Goal: Communication & Community: Connect with others

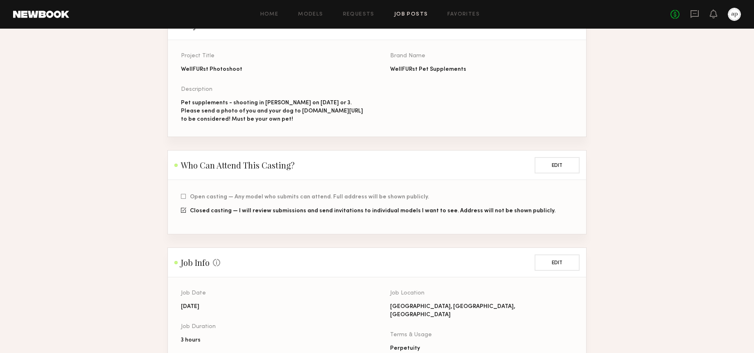
scroll to position [79, 0]
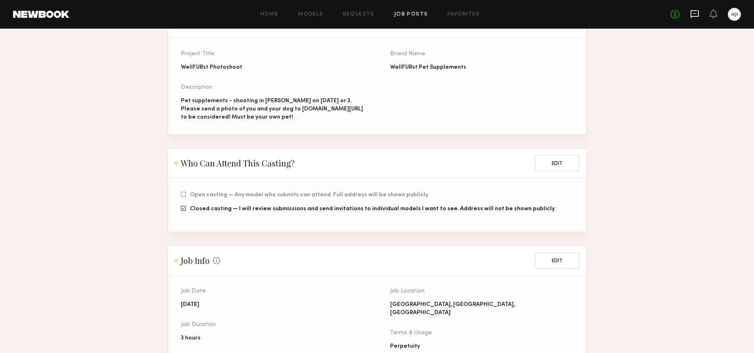
click at [697, 13] on icon at bounding box center [695, 13] width 9 height 9
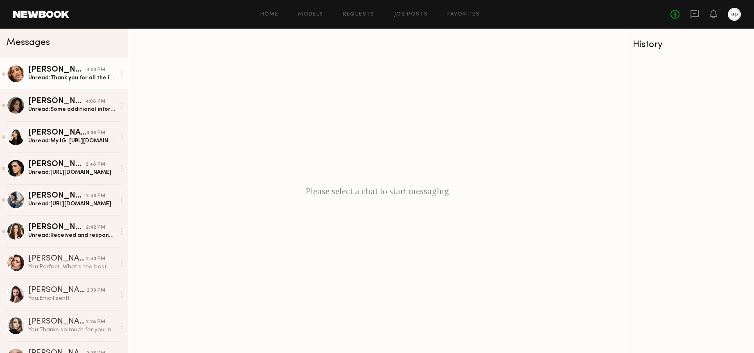
click at [71, 79] on div "Unread: Thank you for all the information Whitney! We would love to move forwar…" at bounding box center [71, 78] width 87 height 8
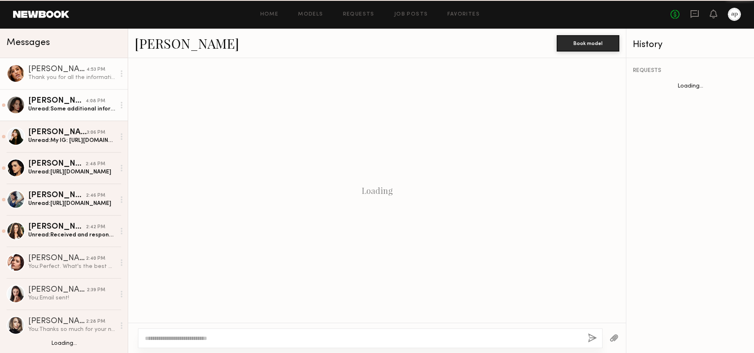
scroll to position [938, 0]
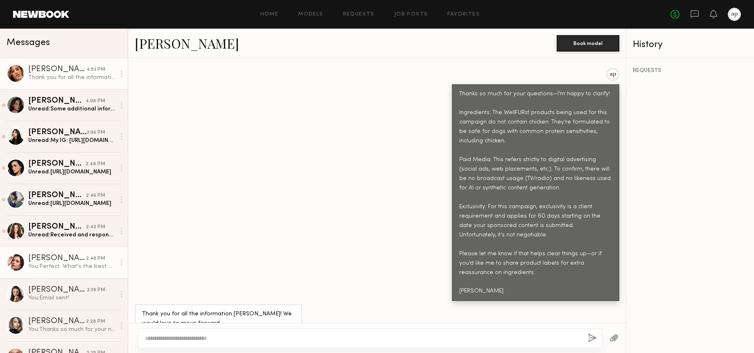
click at [70, 258] on div "[PERSON_NAME]" at bounding box center [57, 259] width 58 height 8
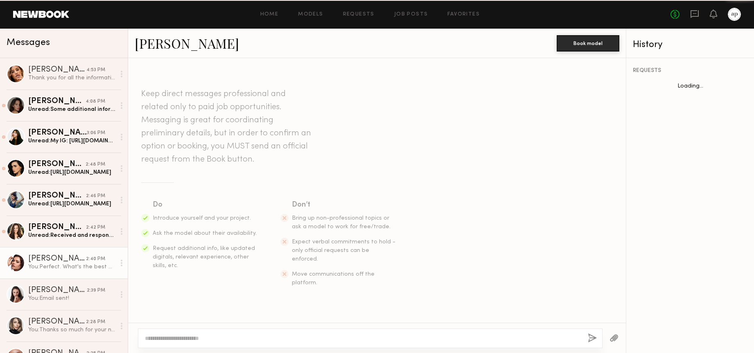
scroll to position [668, 0]
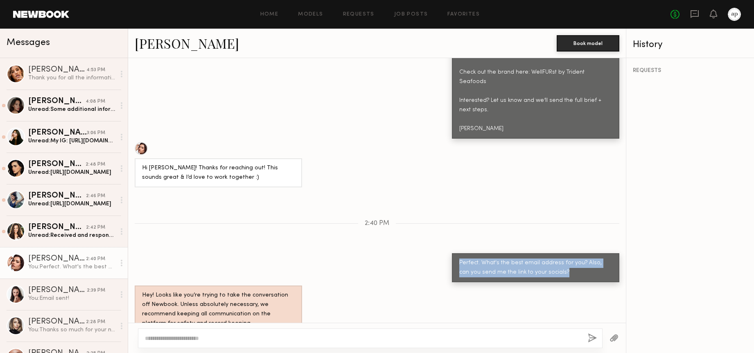
drag, startPoint x: 528, startPoint y: 254, endPoint x: 458, endPoint y: 243, distance: 70.0
click at [458, 254] on div "Perfect. What's the best email address for you? Also, can you send me the link …" at bounding box center [536, 268] width 168 height 29
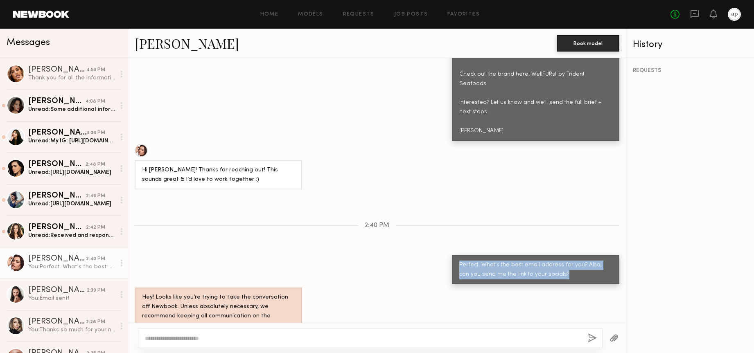
copy div "Perfect. What's the best email address for you? Also, can you send me the link …"
click at [82, 71] on div "[PERSON_NAME]" at bounding box center [57, 70] width 58 height 8
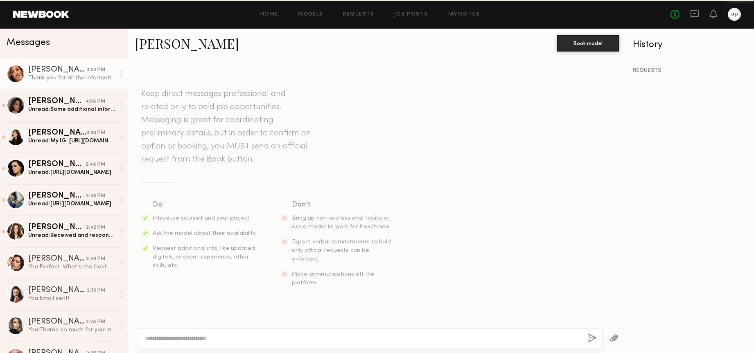
scroll to position [938, 0]
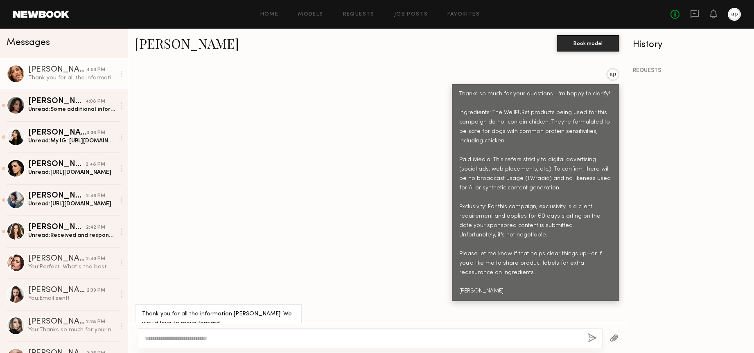
click at [215, 331] on div at bounding box center [370, 339] width 465 height 20
click at [248, 348] on div at bounding box center [370, 339] width 465 height 20
click at [248, 338] on textarea at bounding box center [363, 339] width 437 height 8
paste textarea "**********"
type textarea "**********"
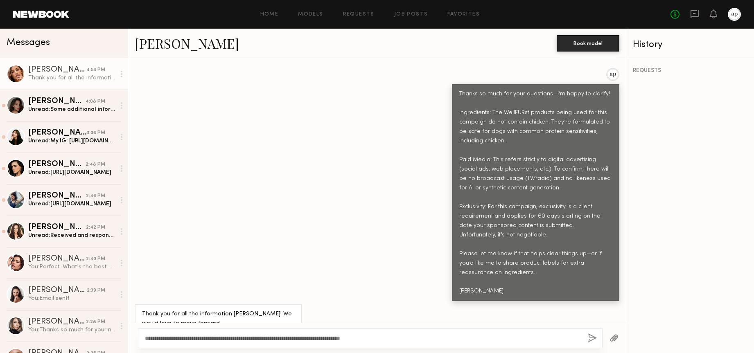
click at [594, 340] on button "button" at bounding box center [592, 339] width 9 height 10
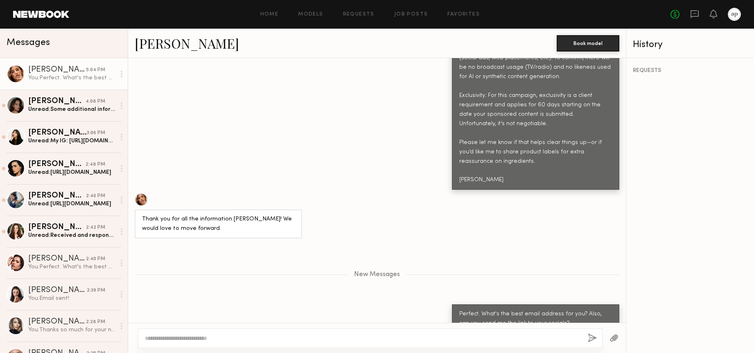
scroll to position [1101, 0]
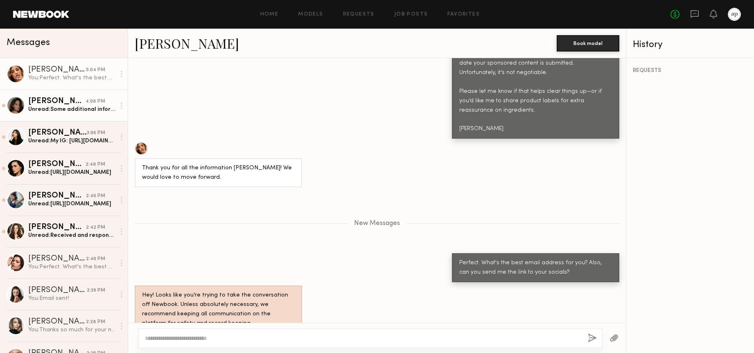
click at [82, 104] on div "[PERSON_NAME]" at bounding box center [56, 101] width 57 height 8
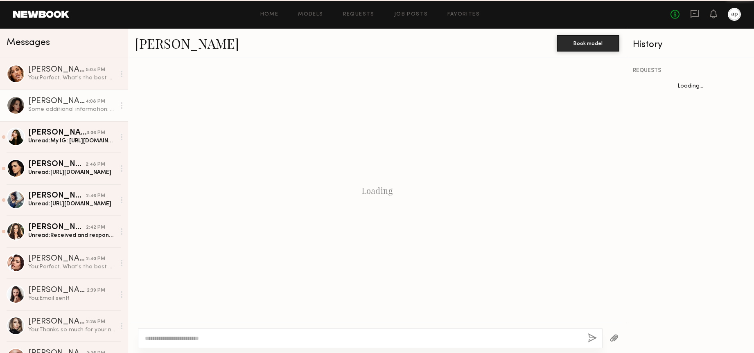
click at [82, 104] on div "[PERSON_NAME]" at bounding box center [56, 101] width 57 height 8
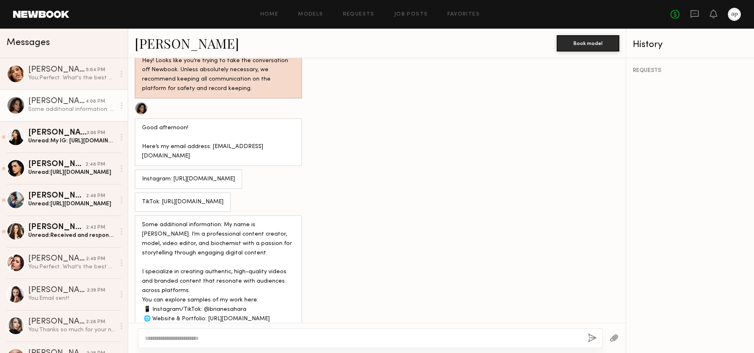
scroll to position [980, 0]
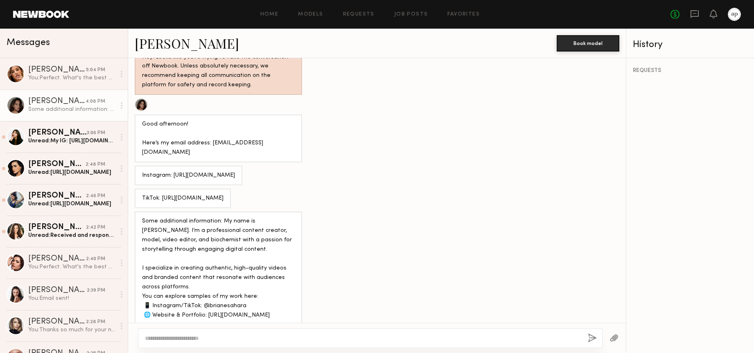
drag, startPoint x: 222, startPoint y: 134, endPoint x: 141, endPoint y: 132, distance: 81.1
click at [142, 133] on div "Good afternoon! Here’s my email address: contact.brianesahara@gmail.com" at bounding box center [218, 139] width 153 height 38
copy div "contact.brianesahara@gmail.com"
click at [235, 171] on div "Instagram: https://www.instagram.com/brianesahara?igsh=NTc4MTIwNjQ2YQ%3D%3D&utm…" at bounding box center [188, 175] width 93 height 9
drag, startPoint x: 267, startPoint y: 168, endPoint x: 173, endPoint y: 160, distance: 94.1
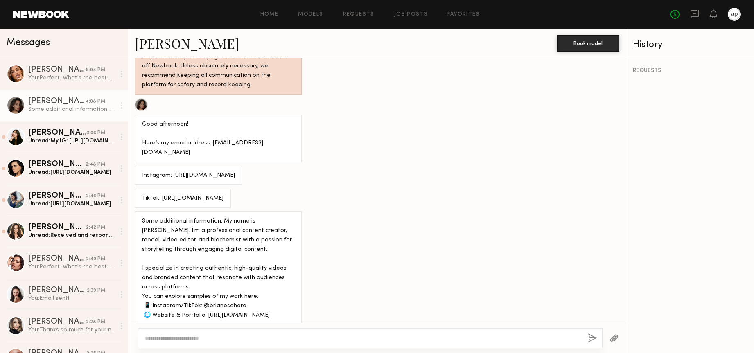
click at [173, 171] on div "Instagram: https://www.instagram.com/brianesahara?igsh=NTc4MTIwNjQ2YQ%3D%3D&utm…" at bounding box center [188, 175] width 93 height 9
copy div "https://www.instagram.com/brianesahara?igsh=NTc4MTIwNjQ2YQ%3D%3D&utm_source=qr"
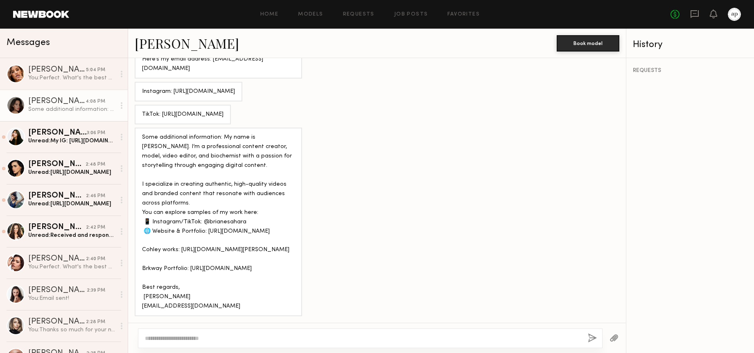
scroll to position [1084, 0]
drag, startPoint x: 158, startPoint y: 296, endPoint x: 150, endPoint y: 272, distance: 25.1
click at [142, 297] on div "Some additional information: My name is Briane Sahara. I’m a professional conte…" at bounding box center [218, 222] width 153 height 179
copy div "riane S"
click at [337, 343] on div at bounding box center [370, 339] width 465 height 20
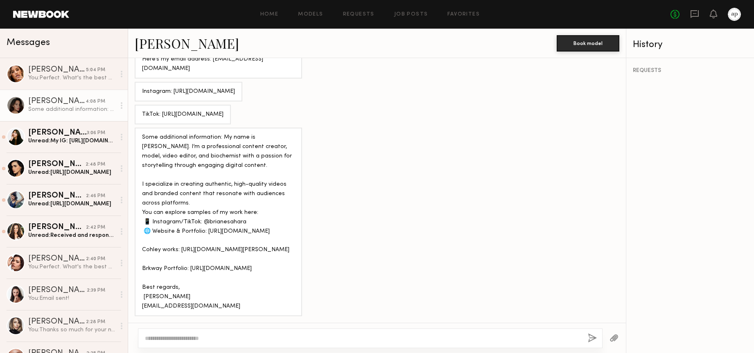
click at [338, 339] on textarea at bounding box center [363, 339] width 437 height 8
type textarea "**********"
drag, startPoint x: 591, startPoint y: 336, endPoint x: 579, endPoint y: 327, distance: 14.6
click at [591, 336] on button "button" at bounding box center [592, 339] width 9 height 10
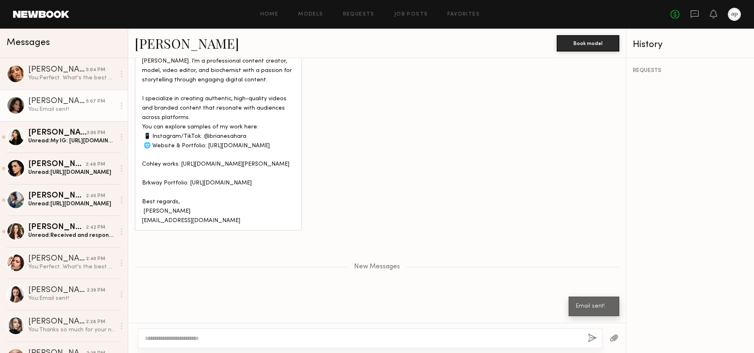
scroll to position [1221, 0]
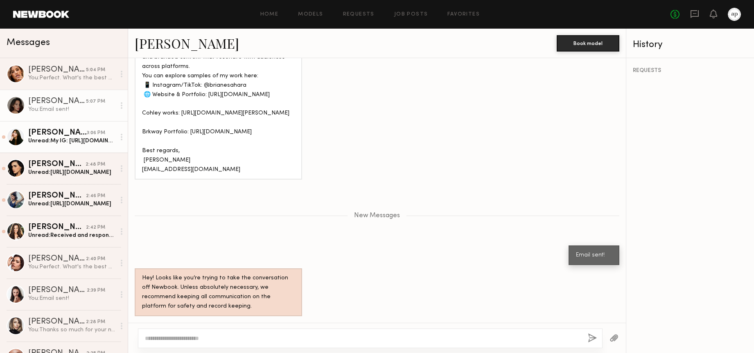
click at [76, 142] on div "Unread: My IG: https://www.instagram.com/kittywan My UGC portfolio: https://kwa…" at bounding box center [71, 141] width 87 height 8
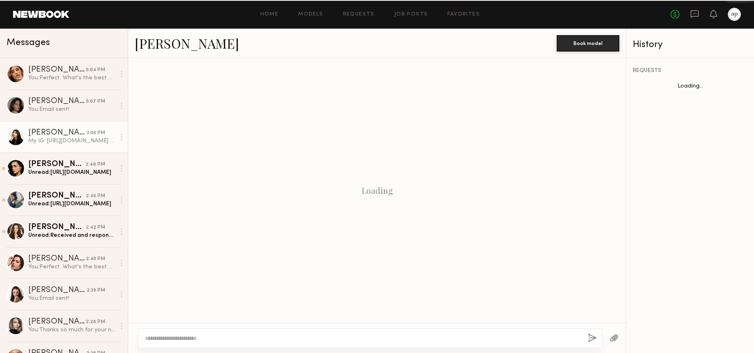
scroll to position [795, 0]
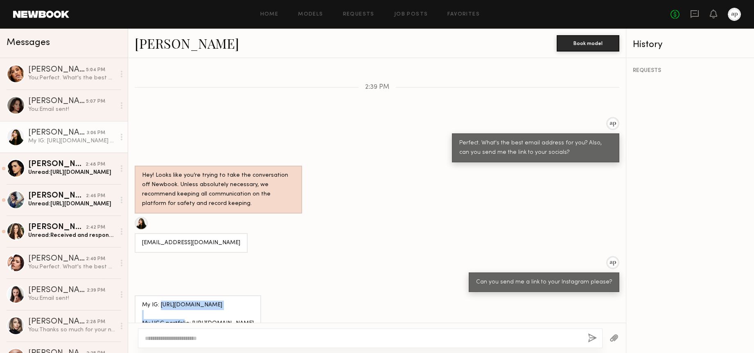
drag, startPoint x: 258, startPoint y: 286, endPoint x: 163, endPoint y: 292, distance: 94.4
click at [162, 301] on div "My IG: https://www.instagram.com/kittywan My UGC portfolio: https://kwanugc.my.…" at bounding box center [198, 315] width 112 height 28
drag, startPoint x: 199, startPoint y: 226, endPoint x: 139, endPoint y: 228, distance: 60.2
click at [139, 233] on div "Kwanugc@gmail.com" at bounding box center [191, 243] width 113 height 20
copy div "Kwanugc@gmail.com"
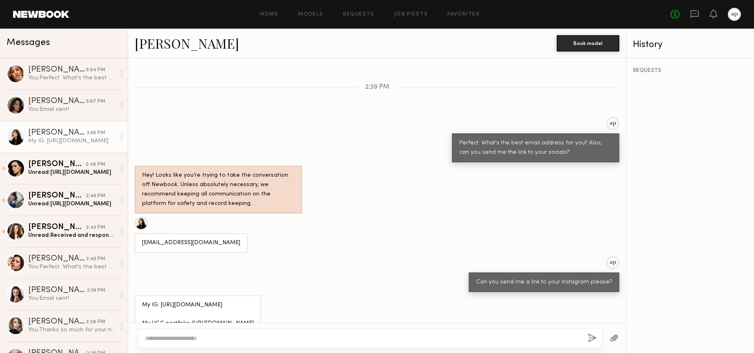
click at [254, 301] on div "My IG: https://www.instagram.com/kittywan My UGC portfolio: https://kwanugc.my.…" at bounding box center [198, 315] width 112 height 28
drag, startPoint x: 256, startPoint y: 287, endPoint x: 161, endPoint y: 289, distance: 95.4
click at [161, 301] on div "My IG: https://www.instagram.com/kittywan My UGC portfolio: https://kwanugc.my.…" at bounding box center [198, 315] width 112 height 28
copy div "https://www.instagram.com/kittywan"
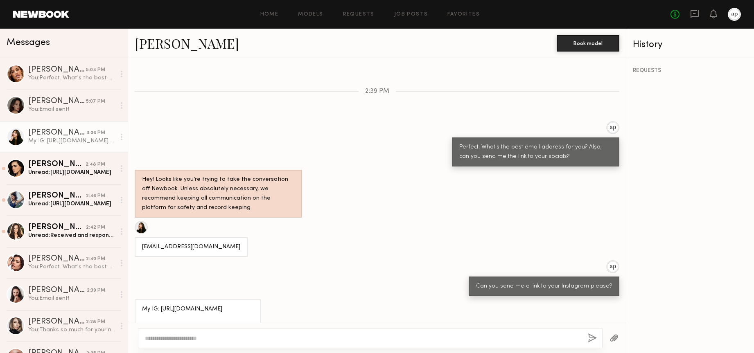
drag, startPoint x: 294, startPoint y: 347, endPoint x: 293, endPoint y: 335, distance: 12.0
click at [294, 347] on div at bounding box center [370, 339] width 465 height 20
click at [292, 335] on textarea at bounding box center [363, 339] width 437 height 8
type textarea "**********"
click at [592, 338] on button "button" at bounding box center [592, 339] width 9 height 10
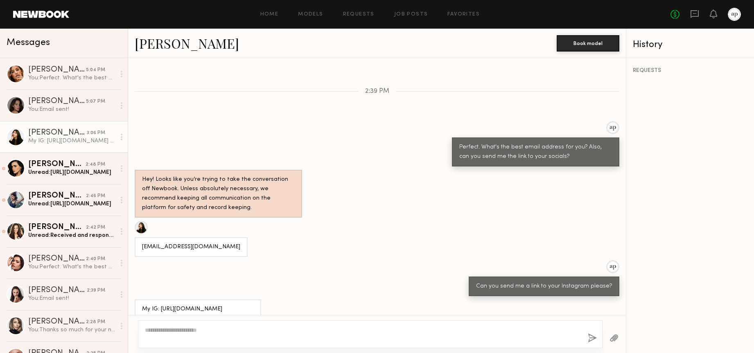
scroll to position [897, 0]
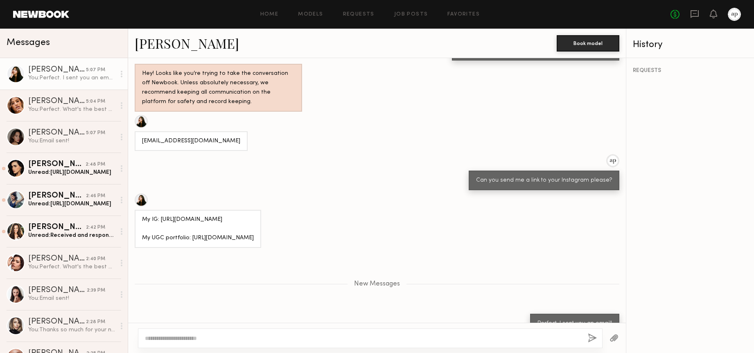
drag, startPoint x: 217, startPoint y: 211, endPoint x: 211, endPoint y: 149, distance: 62.1
click at [217, 215] on div "My IG: https://www.instagram.com/kittywan My UGC portfolio: https://kwanugc.my.…" at bounding box center [198, 229] width 112 height 28
drag, startPoint x: 197, startPoint y: 123, endPoint x: 140, endPoint y: 123, distance: 57.3
click at [140, 131] on div "Kwanugc@gmail.com" at bounding box center [191, 141] width 113 height 20
copy div "Kwanugc@gmail.com"
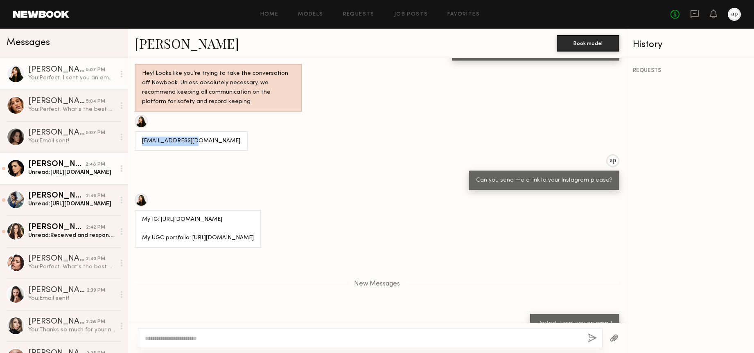
click at [80, 179] on link "Priscilla P. 2:48 PM Unread: https://www.instagram.com/priscillapoblano?igsh=d2…" at bounding box center [64, 169] width 128 height 32
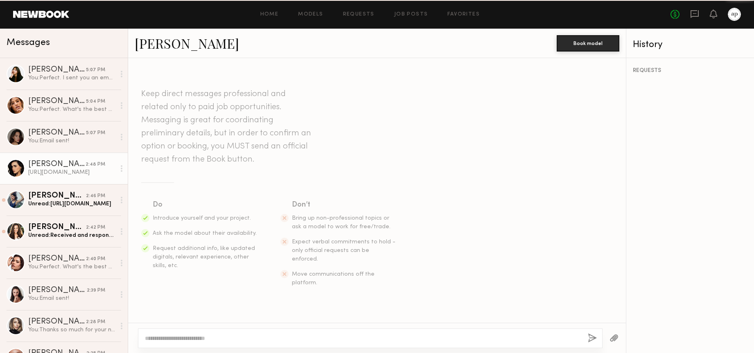
scroll to position [766, 0]
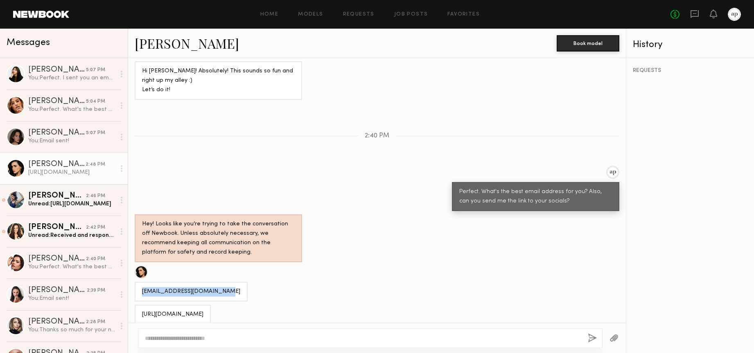
drag, startPoint x: 218, startPoint y: 275, endPoint x: 130, endPoint y: 274, distance: 88.1
click at [130, 275] on div "PriscillaPoblano@gmail.com" at bounding box center [377, 284] width 498 height 36
copy div "PriscillaPoblano@gmail.com"
drag, startPoint x: 224, startPoint y: 306, endPoint x: 164, endPoint y: 261, distance: 75.2
click at [141, 305] on div "https://www.instagram.com/priscillapoblano?igsh=d2VmamZmaXMzMm54" at bounding box center [173, 315] width 76 height 20
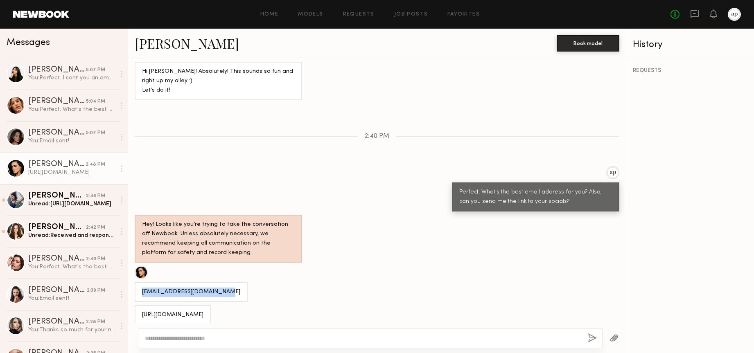
copy div "https://www.instagram.com/priscillapoblano?igsh=d2VmamZmaXMzMm54"
click at [269, 226] on div "Hey! Looks like you’re trying to take the conversation off Newbook. Unless abso…" at bounding box center [218, 240] width 153 height 38
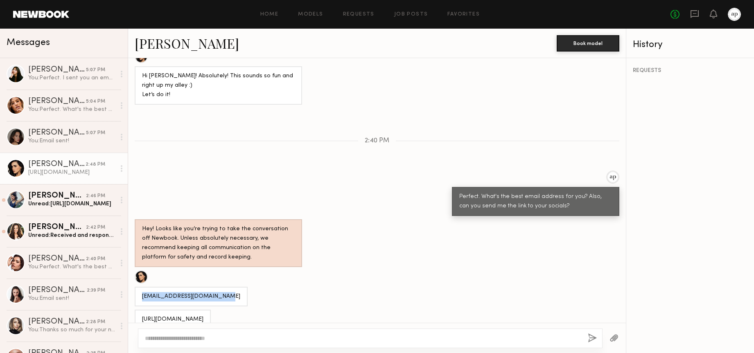
drag, startPoint x: 217, startPoint y: 283, endPoint x: 146, endPoint y: 270, distance: 71.8
click at [139, 287] on div "PriscillaPoblano@gmail.com" at bounding box center [191, 297] width 113 height 20
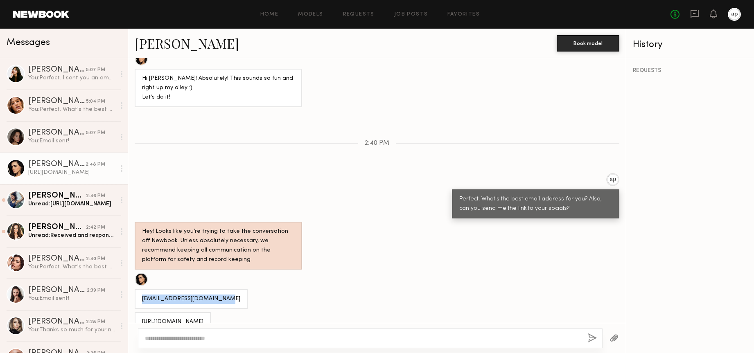
copy div "PriscillaPoblano@gmail.com"
click at [347, 331] on div at bounding box center [370, 339] width 465 height 20
click at [352, 337] on textarea at bounding box center [363, 339] width 437 height 8
type textarea "**********"
click at [592, 337] on button "button" at bounding box center [592, 339] width 9 height 10
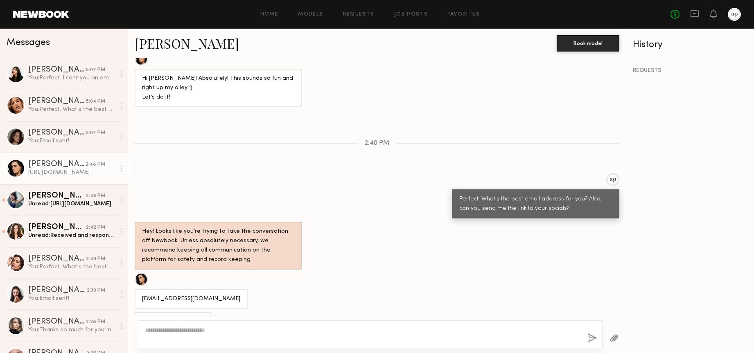
scroll to position [851, 0]
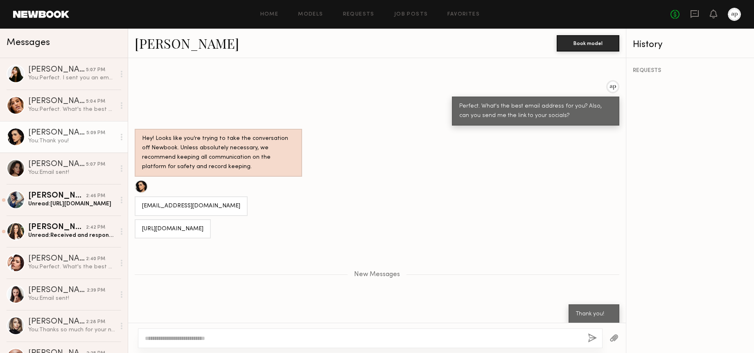
click at [450, 338] on textarea at bounding box center [363, 339] width 437 height 8
type textarea "*"
click at [101, 210] on link "Piyawan C. 2:46 PM Unread: https://www.instagram.com/gift_gil" at bounding box center [64, 200] width 128 height 32
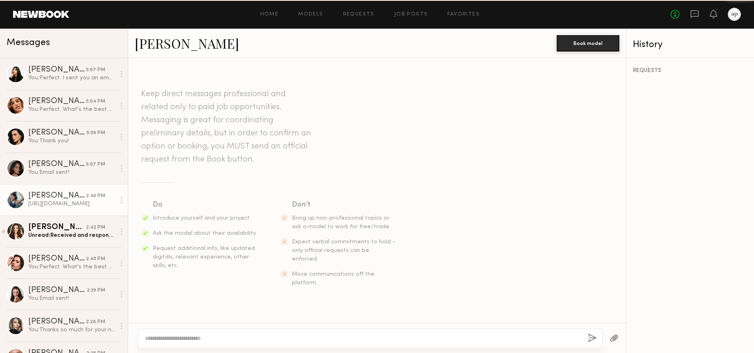
scroll to position [793, 0]
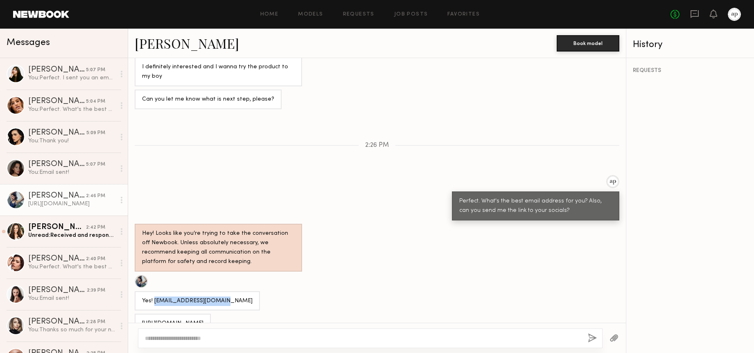
drag, startPoint x: 218, startPoint y: 284, endPoint x: 156, endPoint y: 285, distance: 61.5
click at [156, 292] on div "Yes! Giftgilmodel@gmail.com" at bounding box center [197, 302] width 125 height 20
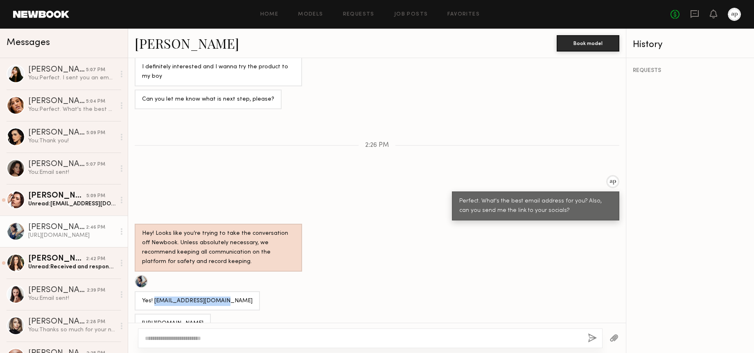
drag, startPoint x: 237, startPoint y: 304, endPoint x: 141, endPoint y: 305, distance: 95.8
click at [140, 314] on div "https://www.instagram.com/gift_gil" at bounding box center [173, 324] width 76 height 20
click at [284, 152] on div "Keep direct messages professional and related only to paid job opportunities. M…" at bounding box center [377, 190] width 498 height 265
drag, startPoint x: 204, startPoint y: 48, endPoint x: 138, endPoint y: 48, distance: 66.8
click at [138, 48] on div "[PERSON_NAME]" at bounding box center [346, 43] width 422 height 18
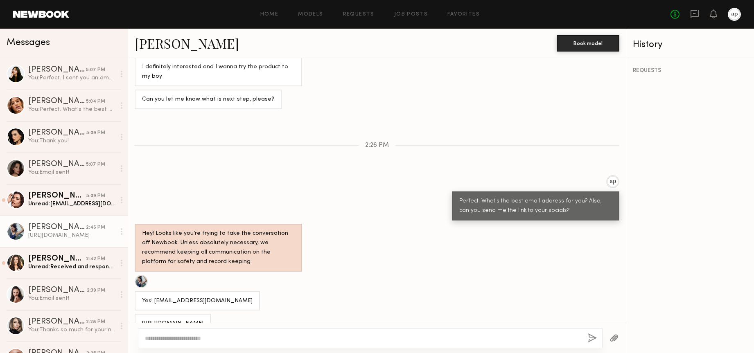
drag, startPoint x: 209, startPoint y: 282, endPoint x: 215, endPoint y: 282, distance: 5.7
click at [210, 297] on div "Yes! Giftgilmodel@gmail.com" at bounding box center [197, 301] width 111 height 9
drag, startPoint x: 213, startPoint y: 284, endPoint x: 153, endPoint y: 284, distance: 59.8
click at [154, 292] on div "Yes! Giftgilmodel@gmail.com" at bounding box center [197, 302] width 125 height 20
click at [275, 338] on textarea at bounding box center [363, 339] width 437 height 8
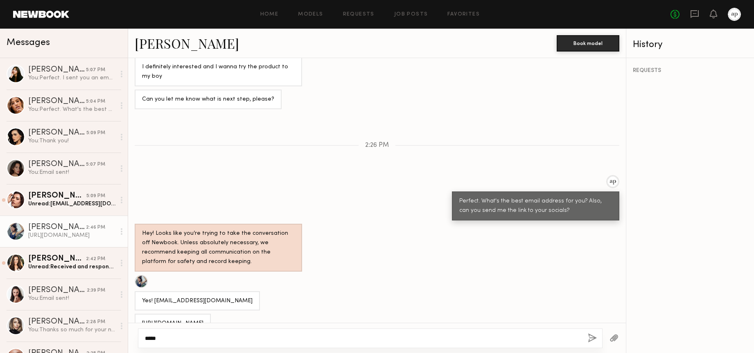
type textarea "*****"
click at [589, 338] on button "button" at bounding box center [592, 339] width 9 height 10
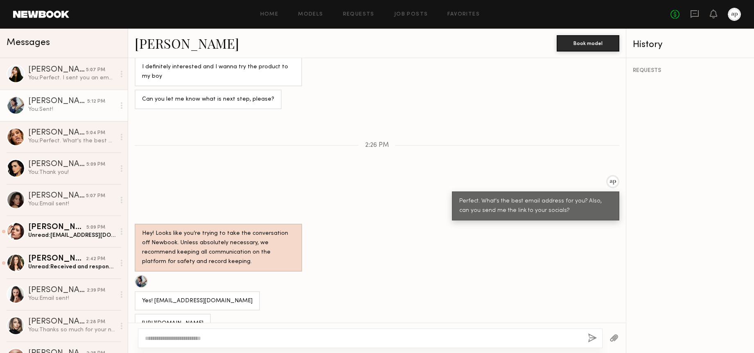
scroll to position [878, 0]
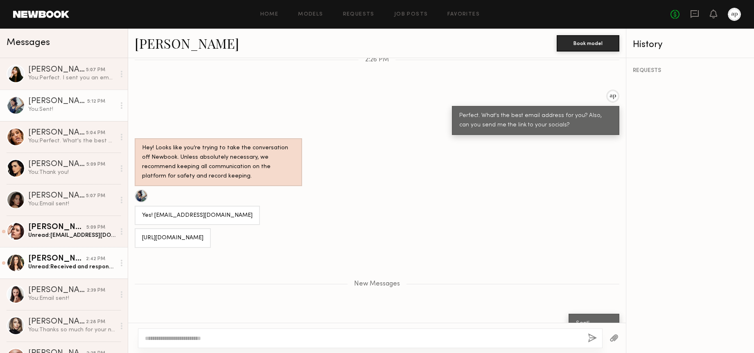
click at [57, 261] on div "[PERSON_NAME]" at bounding box center [57, 259] width 58 height 8
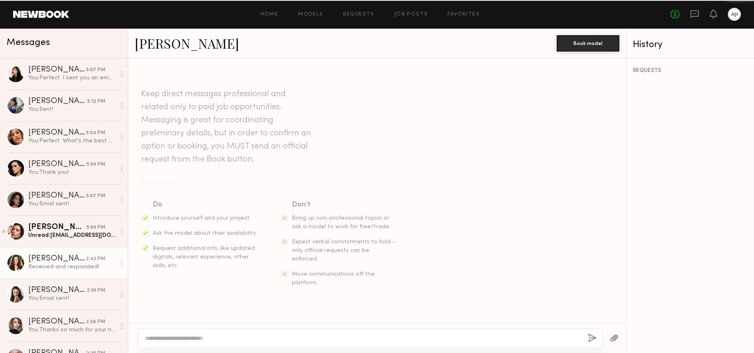
scroll to position [791, 0]
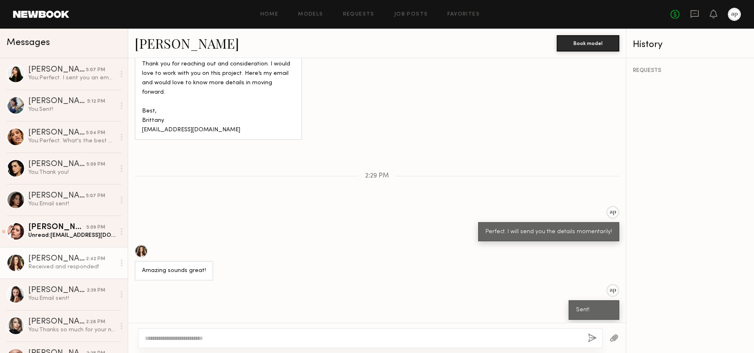
click at [220, 340] on textarea at bounding box center [363, 339] width 437 height 8
type textarea "**********"
drag, startPoint x: 590, startPoint y: 337, endPoint x: 573, endPoint y: 333, distance: 18.1
click at [591, 337] on button "button" at bounding box center [592, 339] width 9 height 10
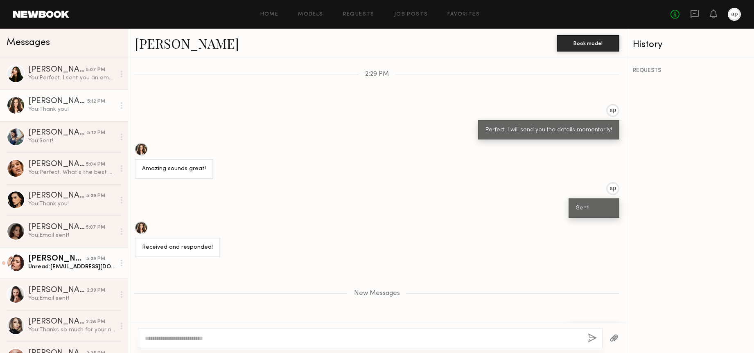
click at [51, 256] on div "[PERSON_NAME]" at bounding box center [57, 259] width 58 height 8
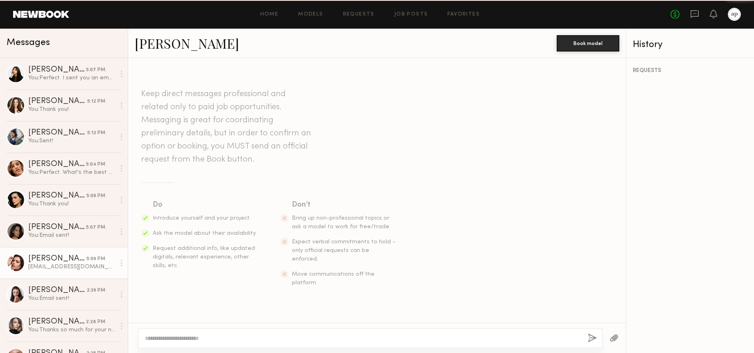
scroll to position [764, 0]
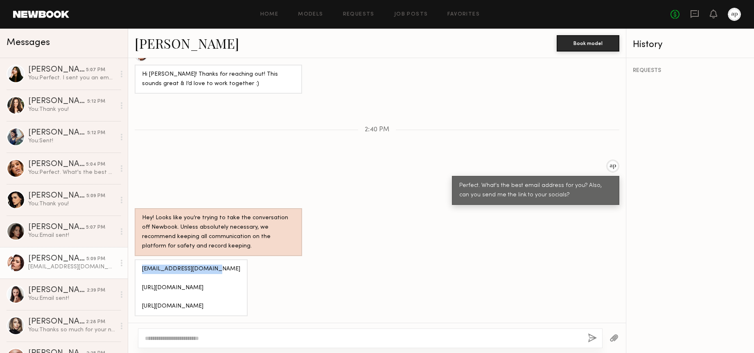
drag, startPoint x: 208, startPoint y: 250, endPoint x: 134, endPoint y: 250, distance: 73.3
click at [135, 260] on div "Taylorcolson1@gmail.com https://www.instagram.com/itstaylorcolson?igsh=YnFtazJk…" at bounding box center [191, 288] width 113 height 57
click at [240, 279] on div "Taylorcolson1@gmail.com https://www.instagram.com/itstaylorcolson?igsh=YnFtazJk…" at bounding box center [191, 288] width 98 height 47
drag, startPoint x: 246, startPoint y: 278, endPoint x: 142, endPoint y: 268, distance: 104.1
click at [142, 268] on div "Taylorcolson1@gmail.com https://www.instagram.com/itstaylorcolson?igsh=YnFtazJk…" at bounding box center [191, 288] width 98 height 47
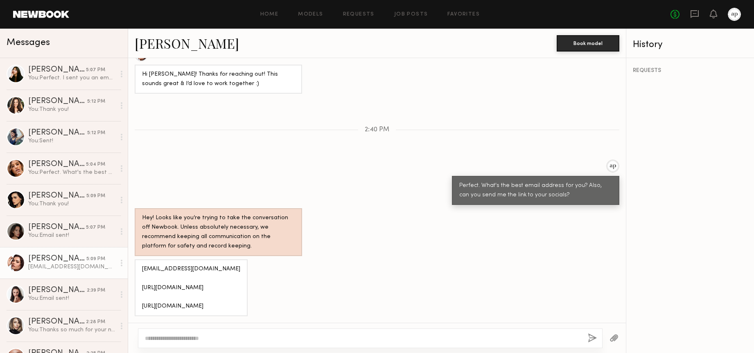
click at [240, 267] on div "Taylorcolson1@gmail.com https://www.instagram.com/itstaylorcolson?igsh=YnFtazJk…" at bounding box center [191, 288] width 98 height 47
drag, startPoint x: 214, startPoint y: 252, endPoint x: 143, endPoint y: 250, distance: 71.7
click at [141, 260] on div "Taylorcolson1@gmail.com https://www.instagram.com/itstaylorcolson?igsh=YnFtazJk…" at bounding box center [191, 288] width 113 height 57
click at [263, 328] on div at bounding box center [377, 338] width 498 height 30
click at [262, 335] on textarea at bounding box center [363, 339] width 437 height 8
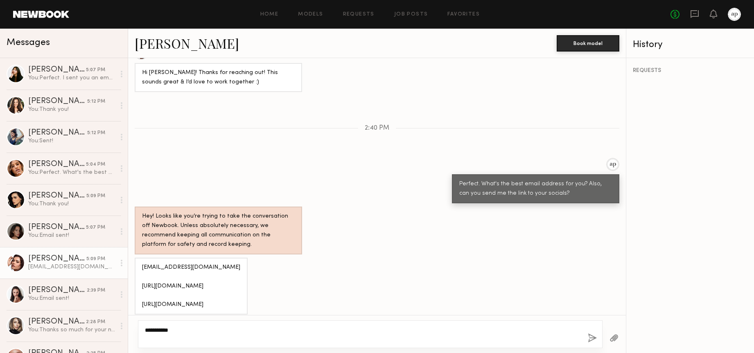
type textarea "**********"
click at [596, 339] on div "**********" at bounding box center [370, 335] width 465 height 28
click at [596, 340] on button "button" at bounding box center [592, 339] width 9 height 10
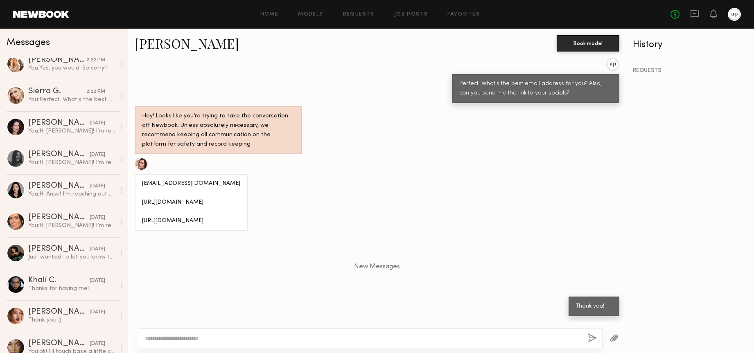
scroll to position [399, 0]
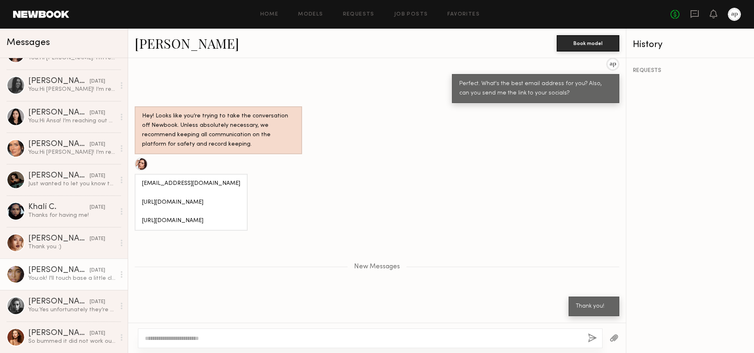
click at [82, 276] on div "You: ok! I'll touch base a little closer to the date :)" at bounding box center [71, 279] width 87 height 8
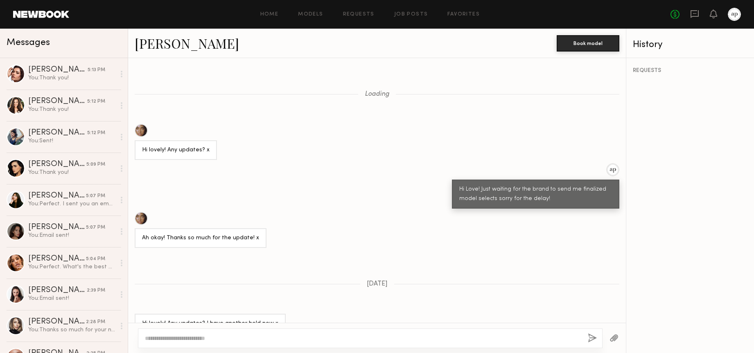
scroll to position [314, 0]
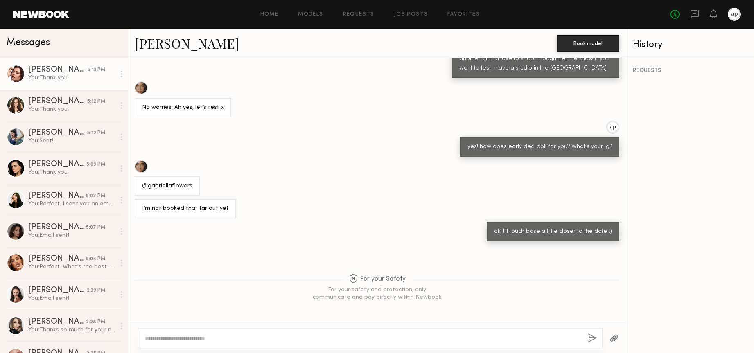
click at [84, 80] on div "You: Thank you!" at bounding box center [71, 78] width 87 height 8
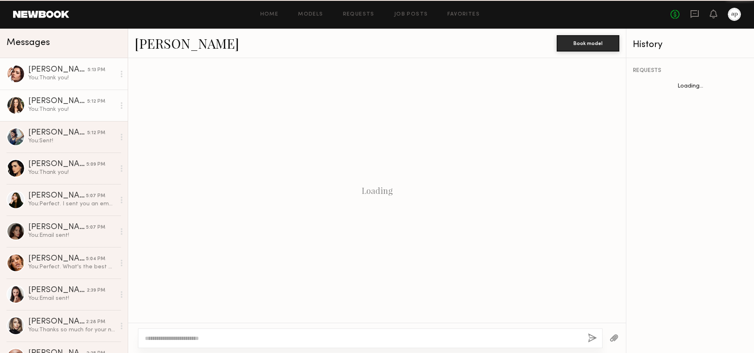
scroll to position [803, 0]
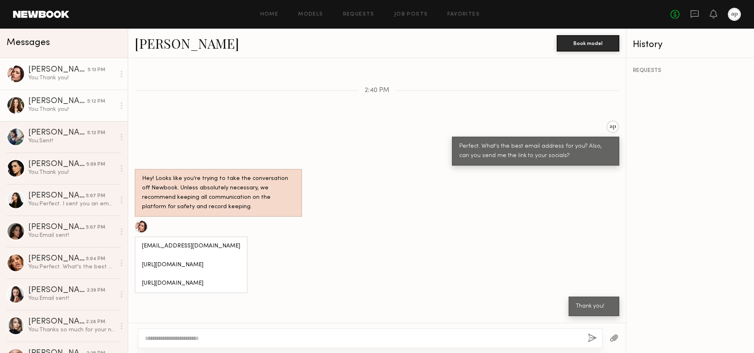
click at [79, 111] on div "You: Thank you!" at bounding box center [71, 110] width 87 height 8
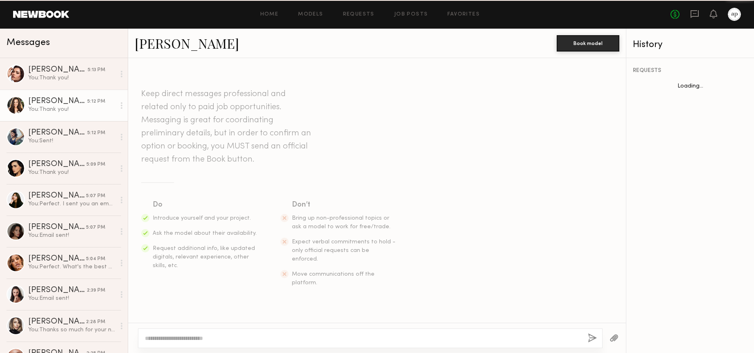
scroll to position [831, 0]
